Goal: Task Accomplishment & Management: Manage account settings

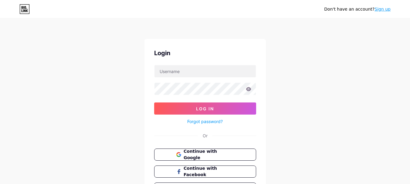
click at [221, 78] on form "Log In Forgot password?" at bounding box center [205, 95] width 102 height 60
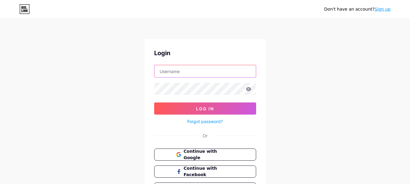
click at [215, 71] on input "text" at bounding box center [205, 71] width 101 height 12
type input "[EMAIL_ADDRESS][DOMAIN_NAME]"
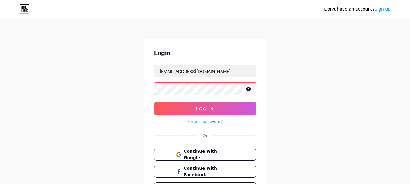
click at [154, 103] on button "Log In" at bounding box center [205, 109] width 102 height 12
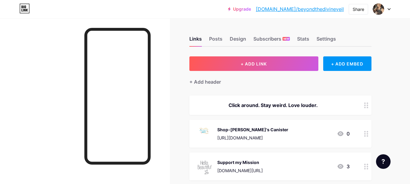
click at [305, 41] on div "Stats" at bounding box center [303, 40] width 12 height 11
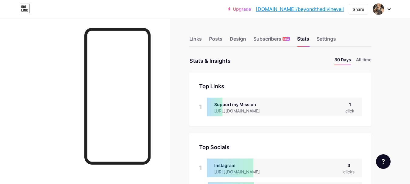
click at [331, 38] on div "Settings" at bounding box center [326, 40] width 19 height 11
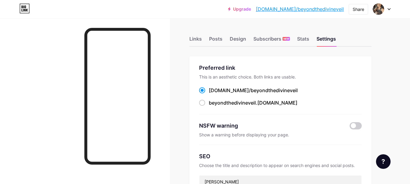
click at [264, 42] on div "Subscribers NEW" at bounding box center [272, 40] width 36 height 11
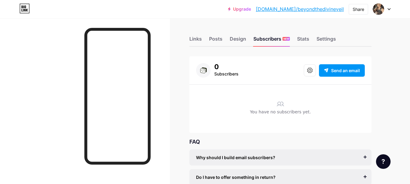
click at [238, 37] on div "Design" at bounding box center [238, 40] width 16 height 11
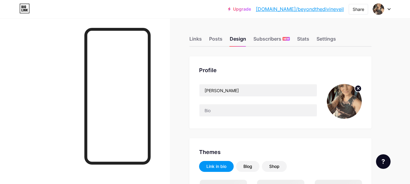
click at [200, 39] on div "Links" at bounding box center [195, 40] width 12 height 11
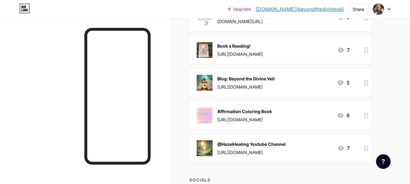
scroll to position [119, 0]
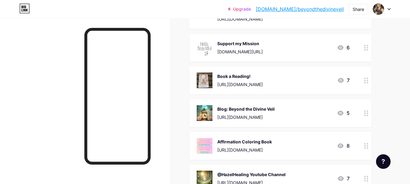
click at [263, 46] on div "Support my Mission [DOMAIN_NAME][URL]" at bounding box center [240, 48] width 46 height 16
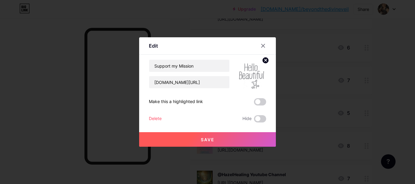
click at [218, 142] on button "Save" at bounding box center [207, 139] width 137 height 15
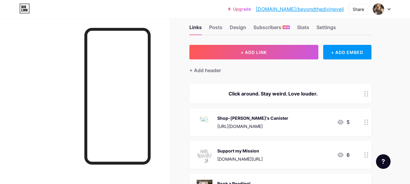
scroll to position [0, 0]
